Goal: Check status: Check status

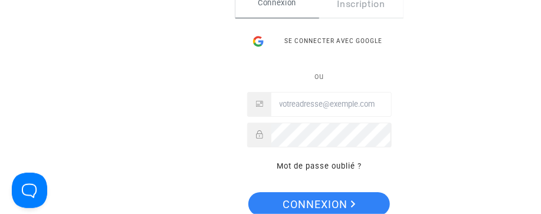
type input "[EMAIL_ADDRESS][DOMAIN_NAME]"
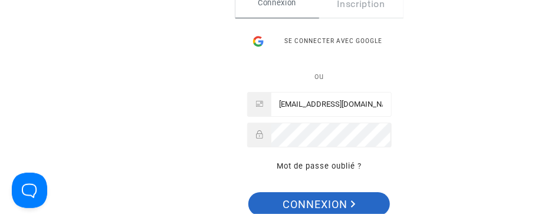
click at [330, 193] on span "Connexion" at bounding box center [319, 204] width 73 height 25
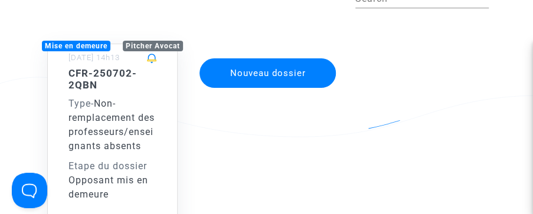
scroll to position [111, 0]
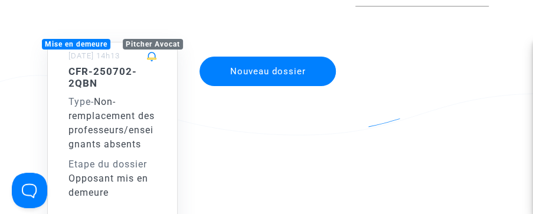
click at [83, 105] on span "Type" at bounding box center [79, 101] width 22 height 11
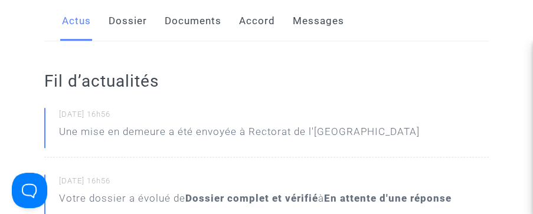
scroll to position [251, 0]
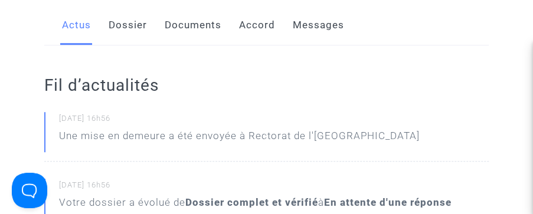
click at [266, 29] on link "Accord" at bounding box center [257, 25] width 36 height 39
